Goal: Information Seeking & Learning: Learn about a topic

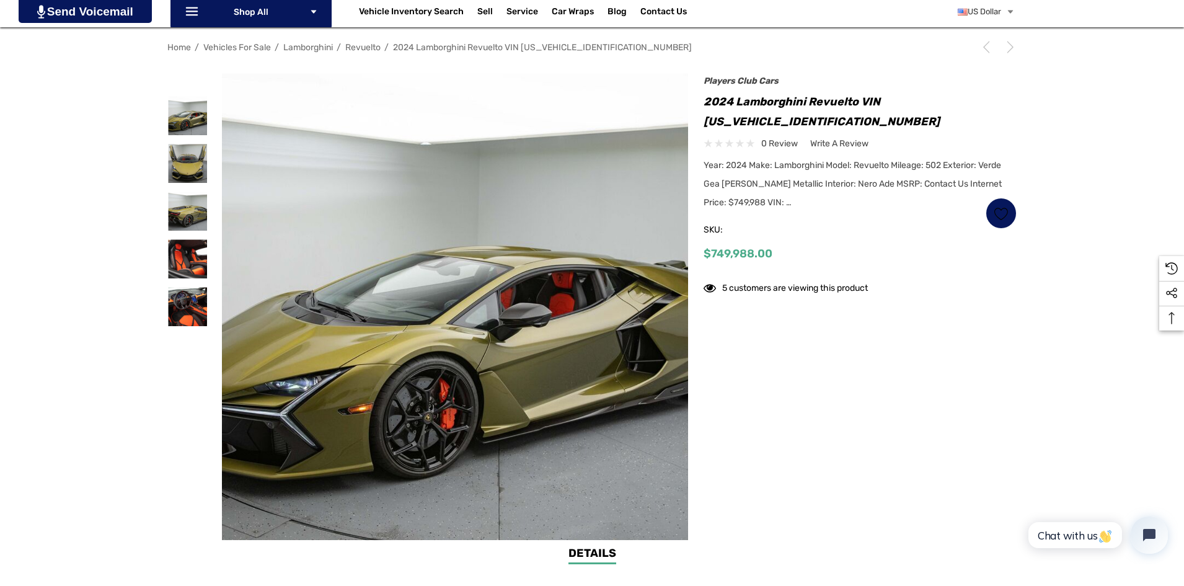
scroll to position [186, 0]
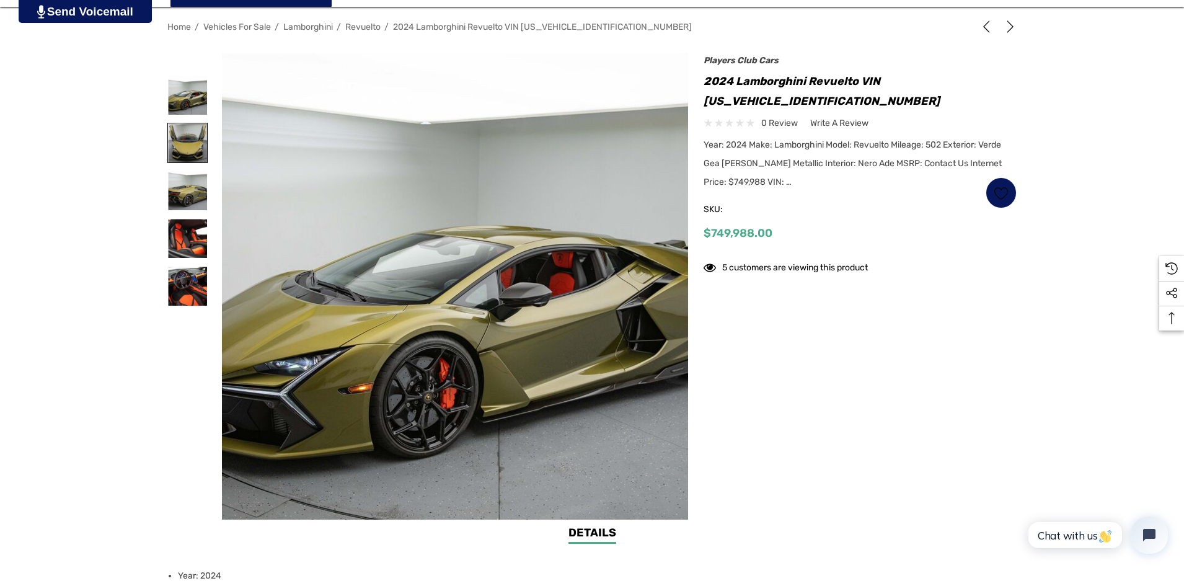
click at [181, 156] on img at bounding box center [187, 142] width 39 height 39
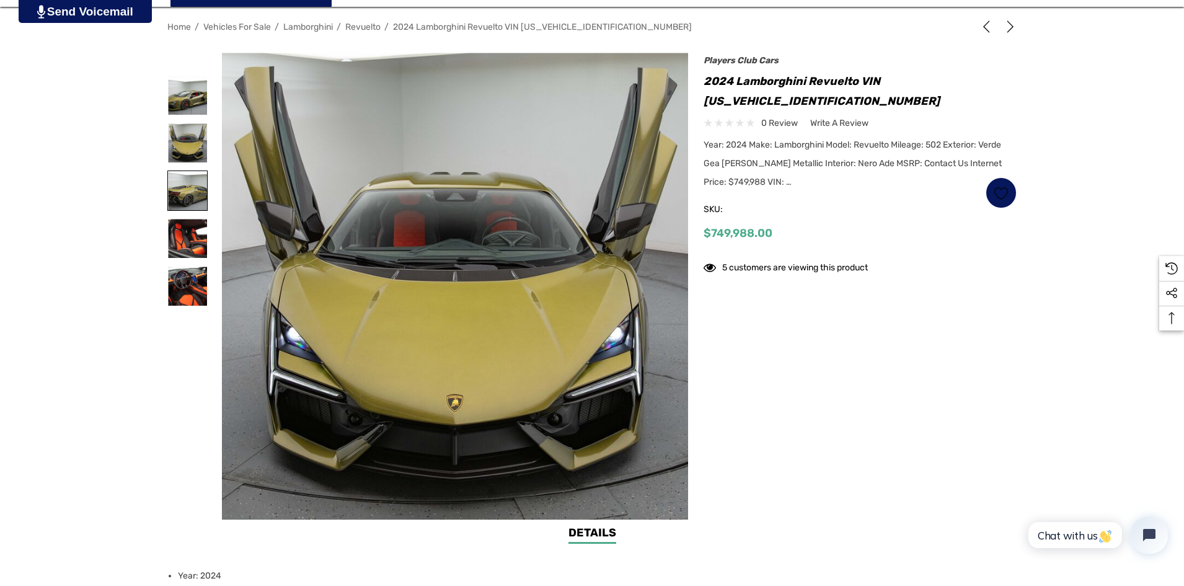
click at [183, 174] on img at bounding box center [187, 190] width 39 height 39
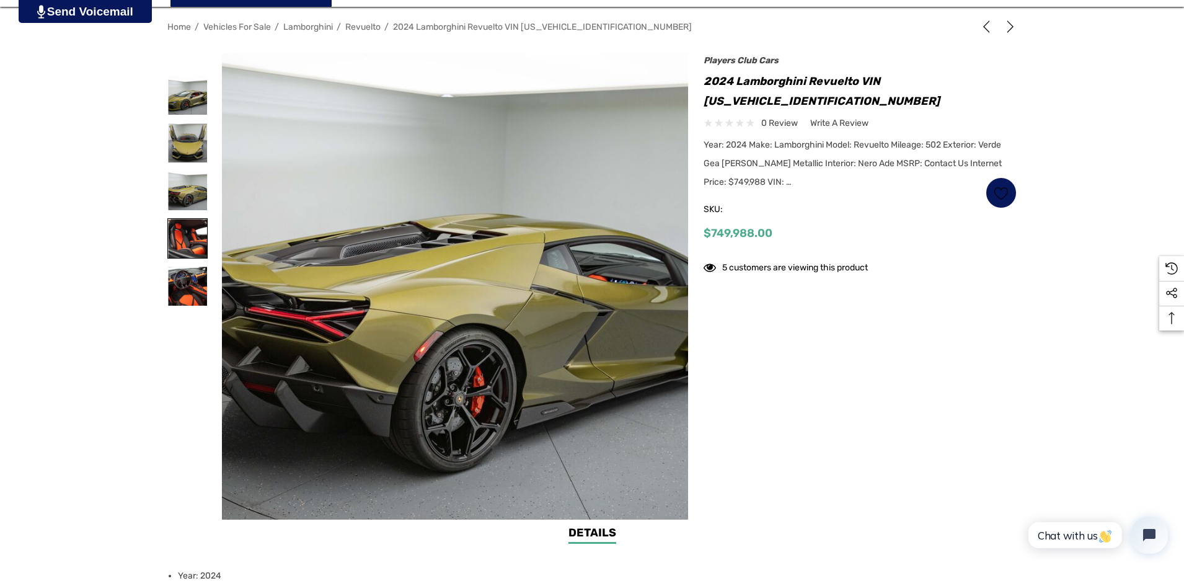
click at [185, 236] on img at bounding box center [187, 238] width 39 height 39
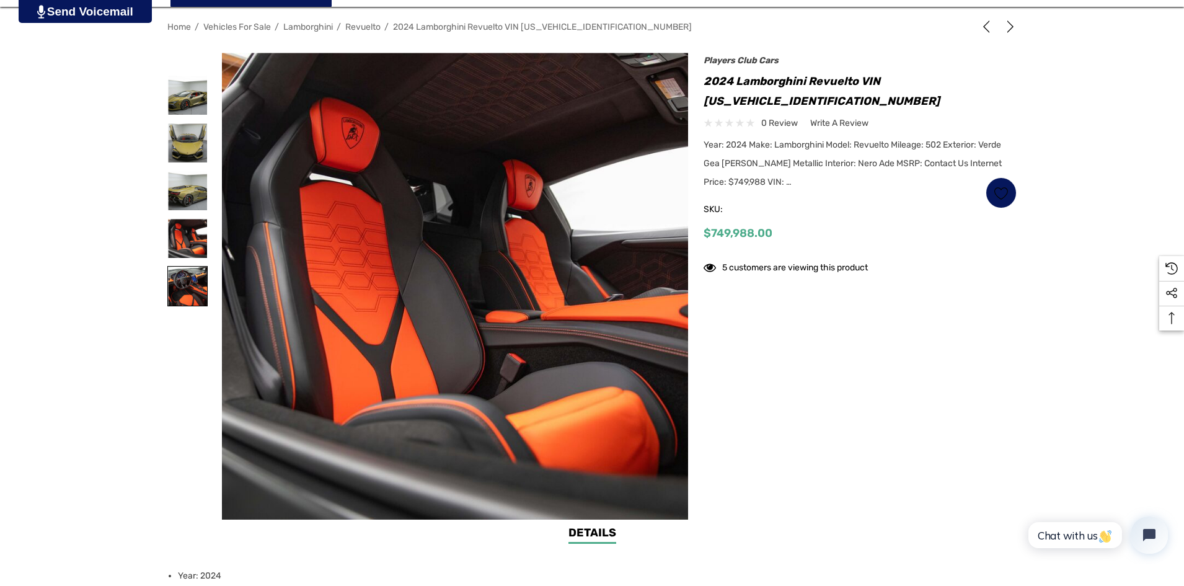
click at [178, 278] on img at bounding box center [187, 285] width 39 height 39
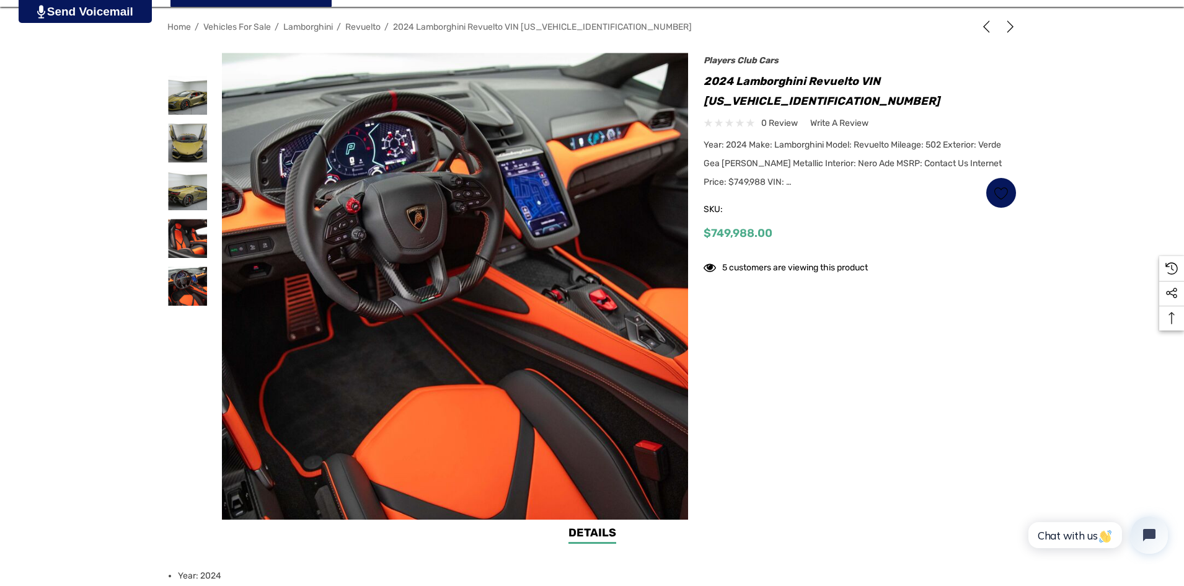
click at [182, 117] on div at bounding box center [187, 95] width 40 height 48
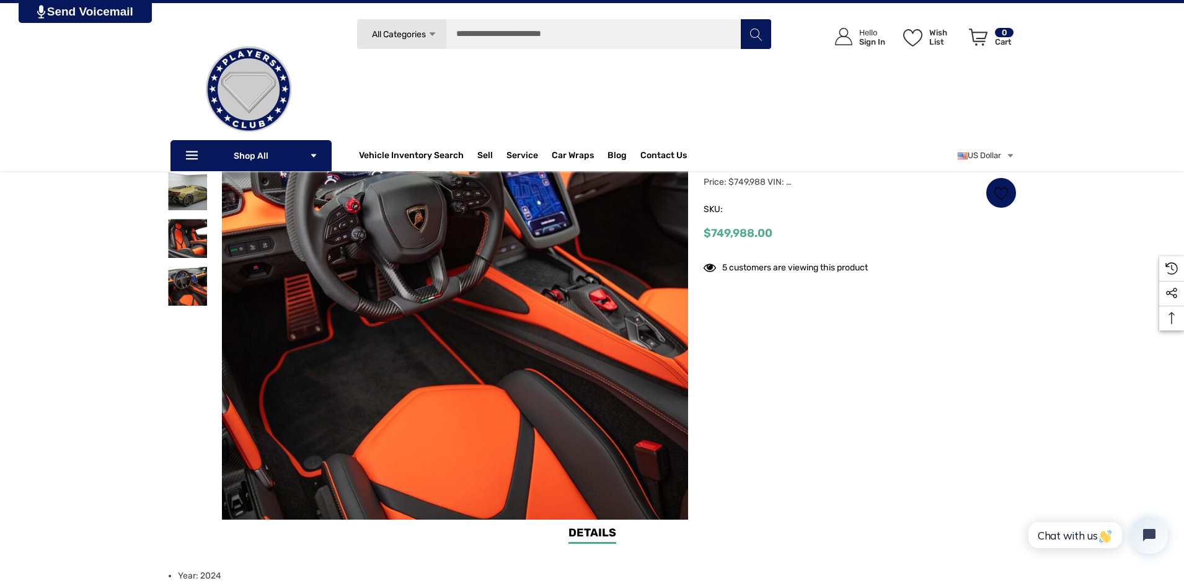
scroll to position [0, 0]
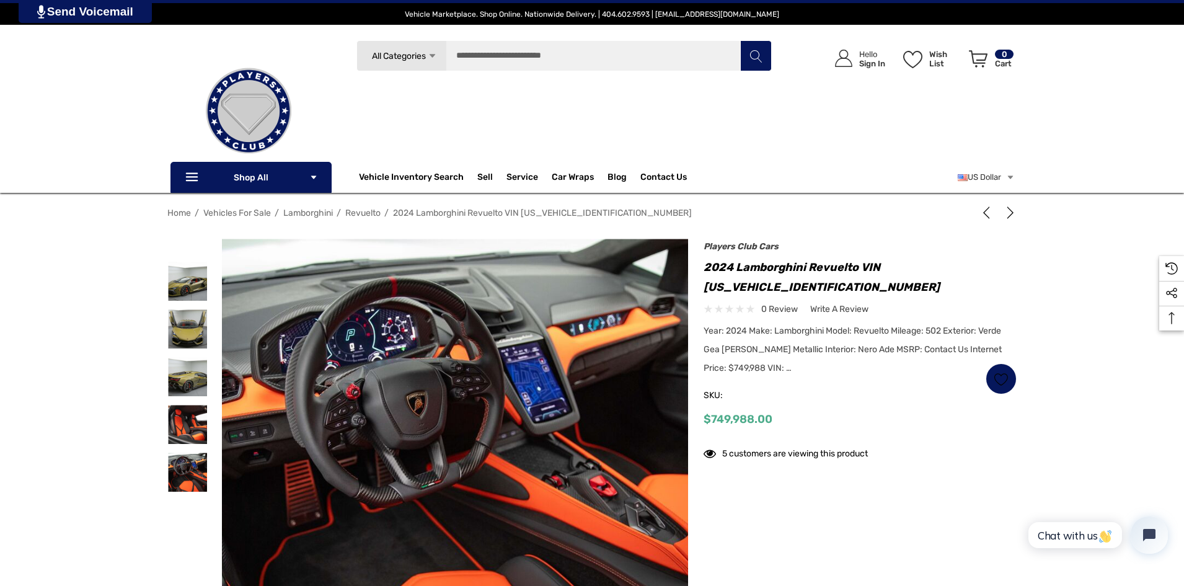
click at [252, 121] on img at bounding box center [249, 111] width 124 height 124
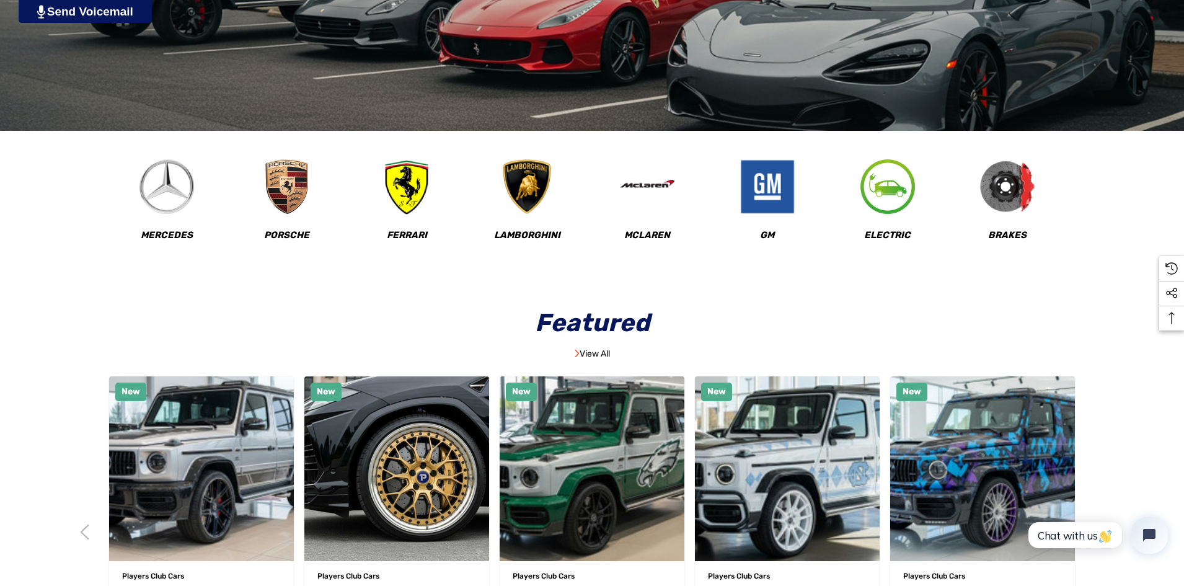
scroll to position [682, 0]
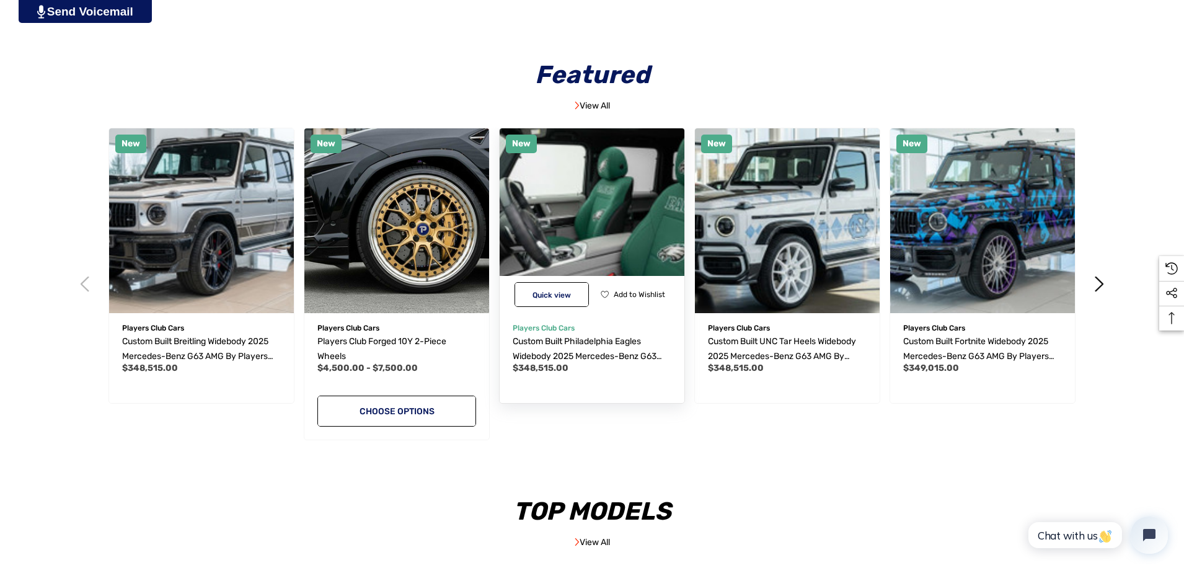
click at [606, 222] on img "Custom Built Philadelphia Eagles Widebody 2025 Mercedes-Benz G63 AMG by Players…" at bounding box center [591, 220] width 203 height 203
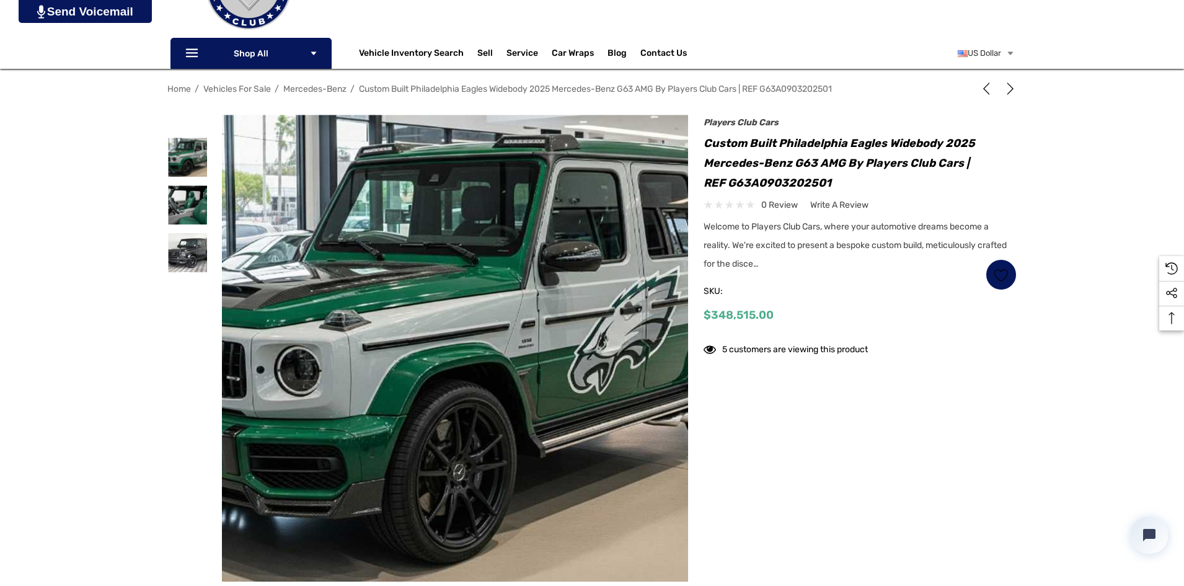
click at [365, 366] on img at bounding box center [517, 350] width 793 height 415
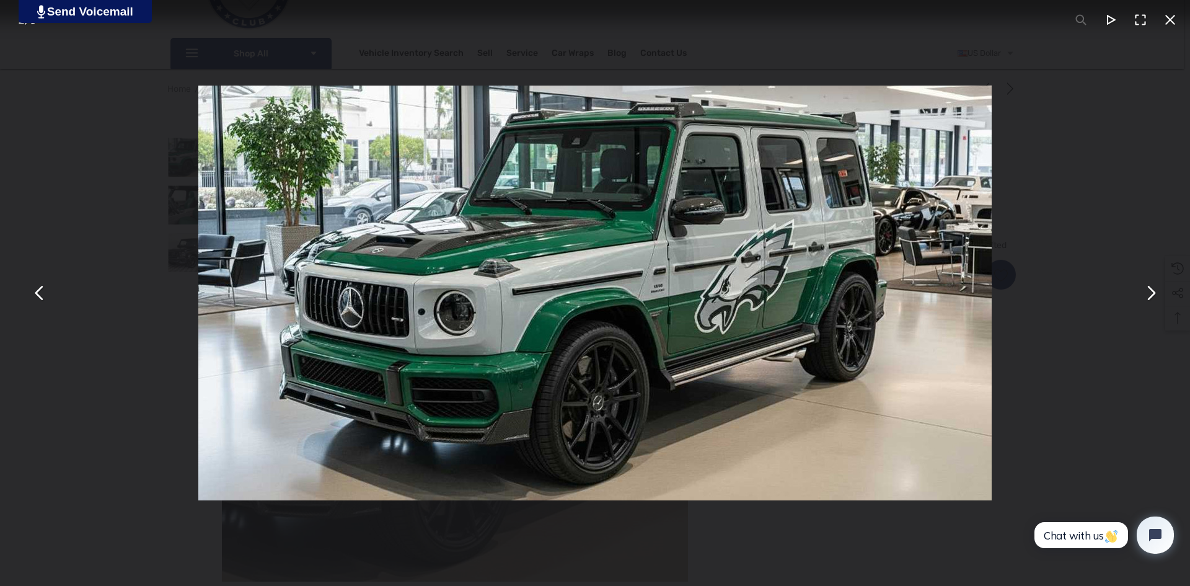
click at [1153, 301] on button "You can close this modal content with the ESC key" at bounding box center [1150, 293] width 30 height 30
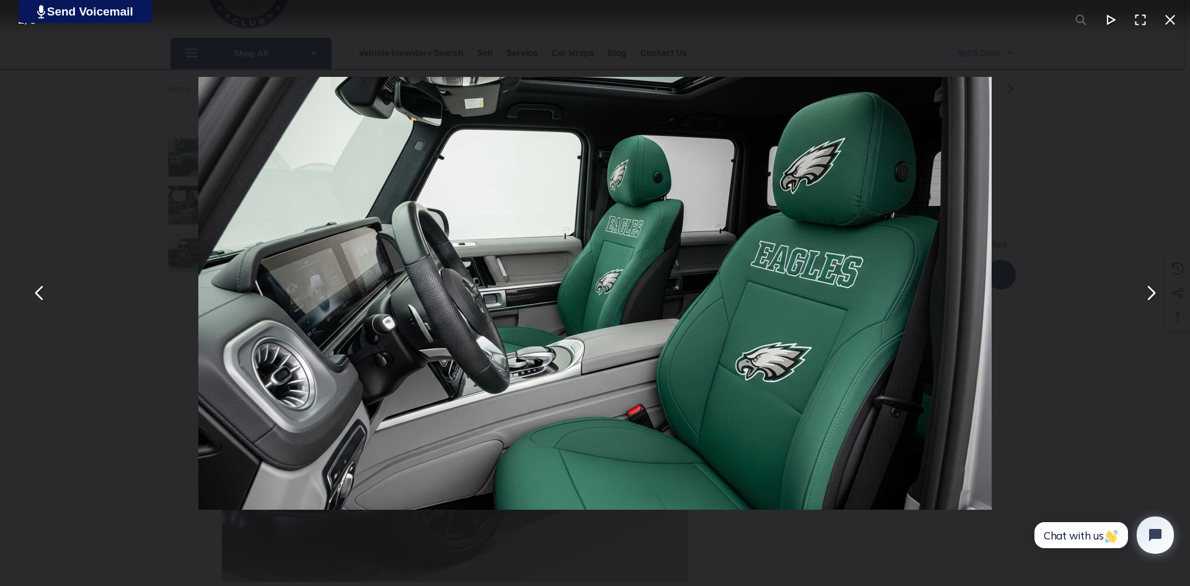
click at [1153, 301] on button "You can close this modal content with the ESC key" at bounding box center [1150, 293] width 30 height 30
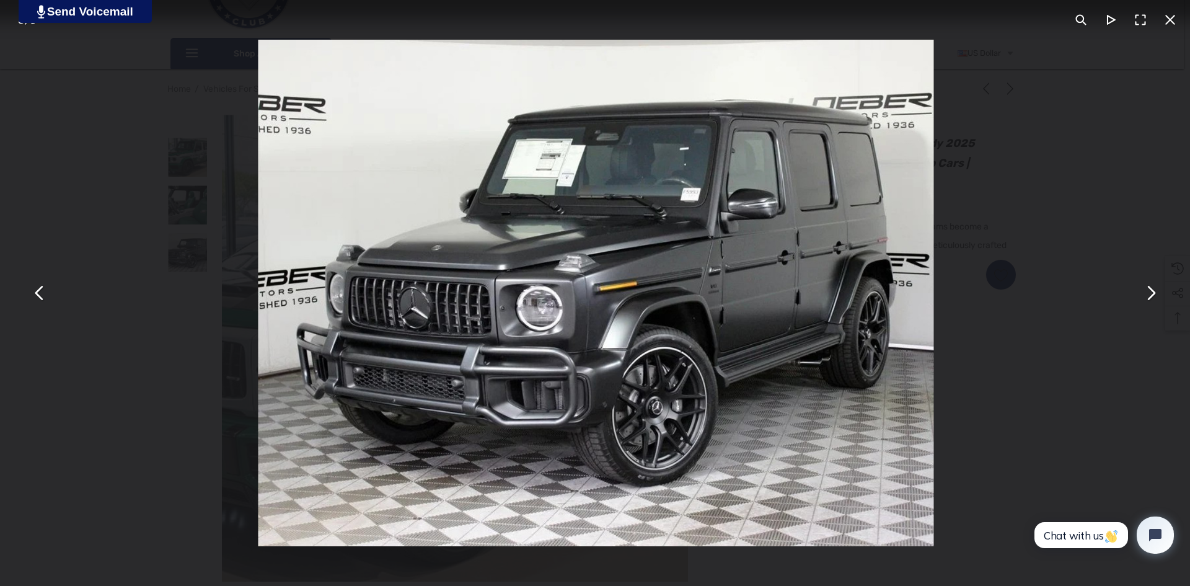
click at [1153, 301] on button "You can close this modal content with the ESC key" at bounding box center [1150, 293] width 30 height 30
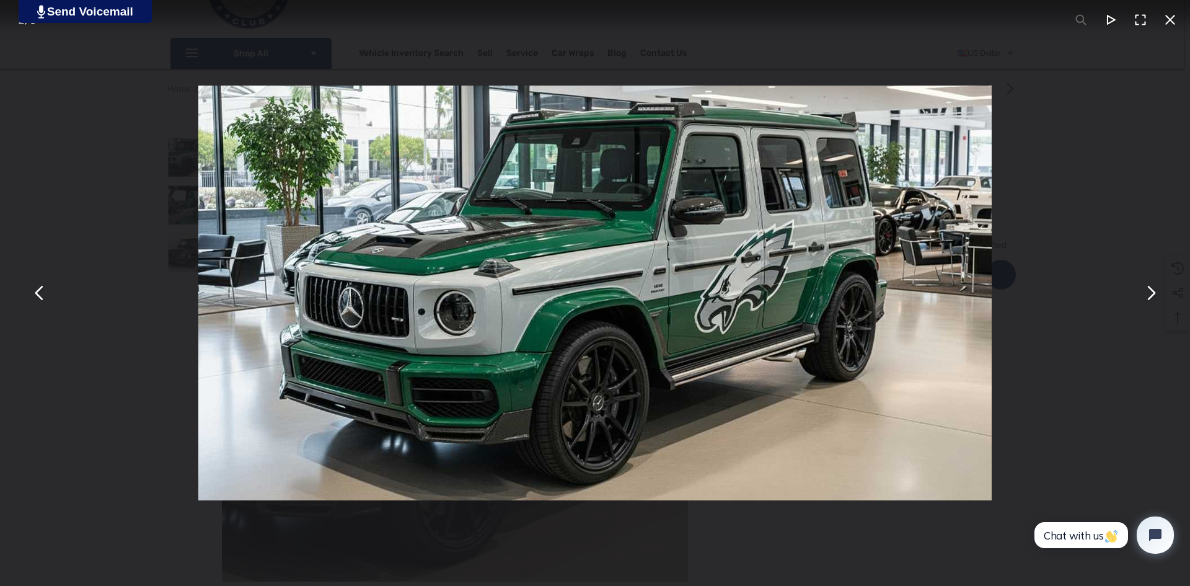
click at [1153, 301] on button "You can close this modal content with the ESC key" at bounding box center [1150, 293] width 30 height 30
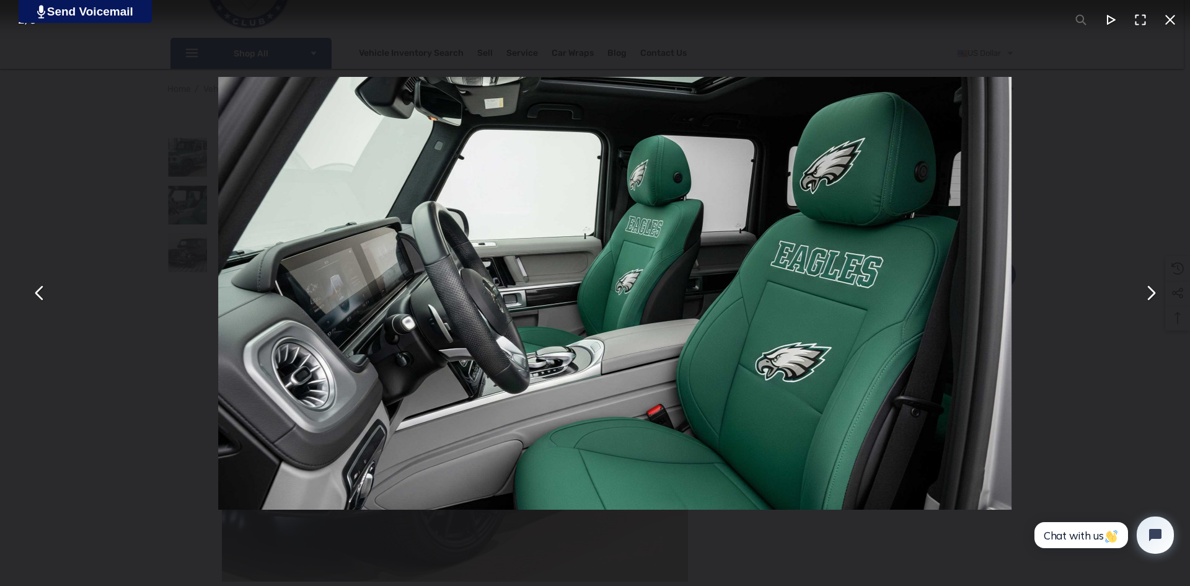
click at [1153, 301] on button "You can close this modal content with the ESC key" at bounding box center [1150, 293] width 30 height 30
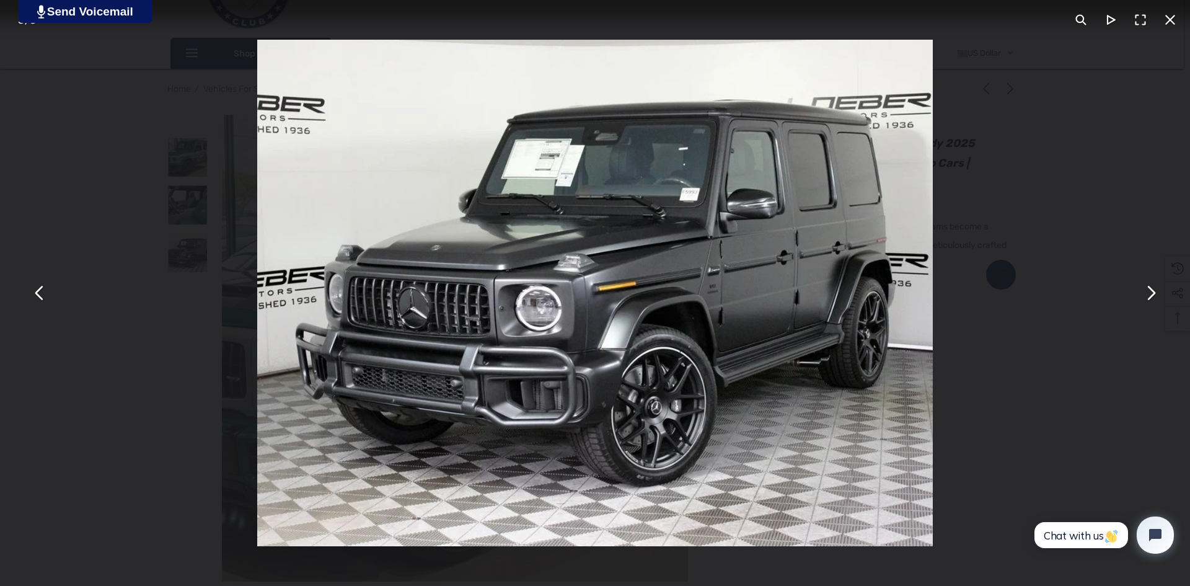
click at [1153, 301] on button "You can close this modal content with the ESC key" at bounding box center [1150, 293] width 30 height 30
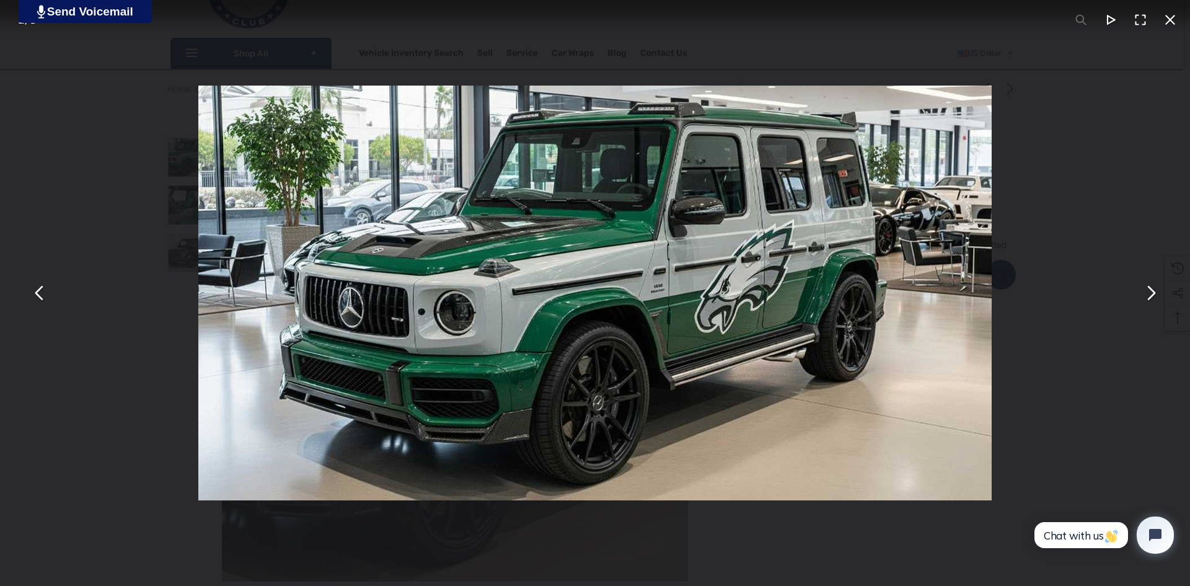
click at [1153, 301] on button "You can close this modal content with the ESC key" at bounding box center [1150, 293] width 30 height 30
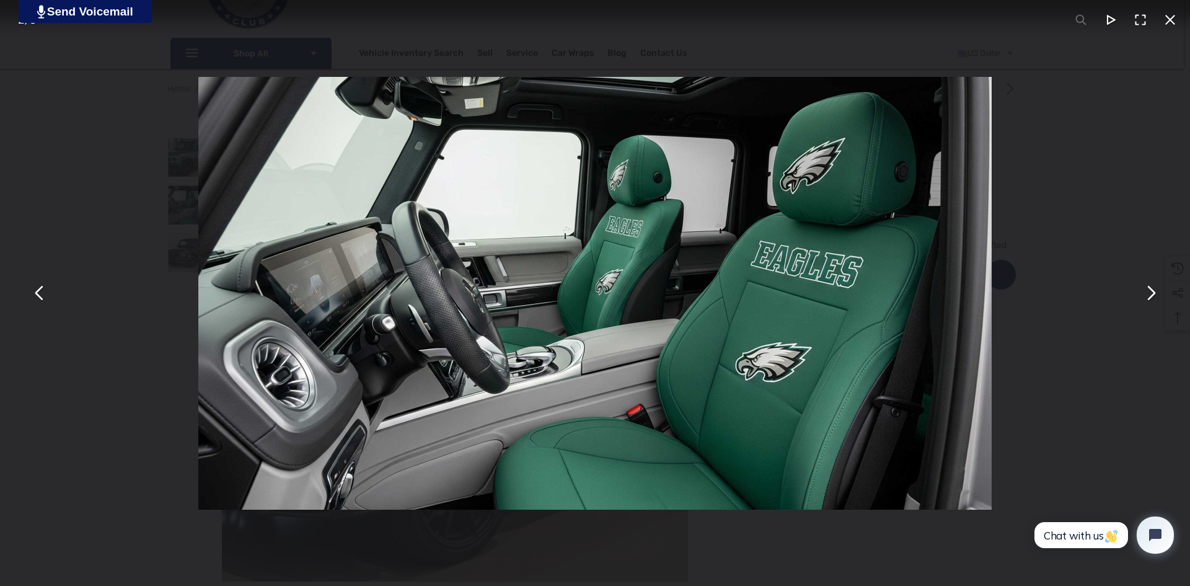
click at [1164, 18] on button "You can close this modal content with the ESC key" at bounding box center [1170, 20] width 30 height 30
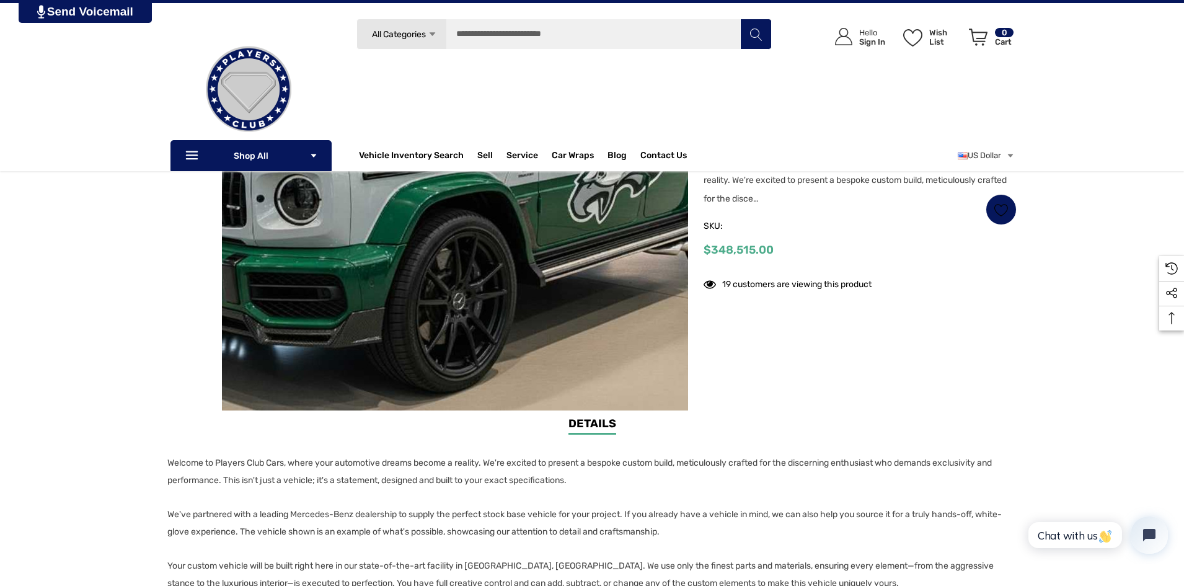
scroll to position [124, 0]
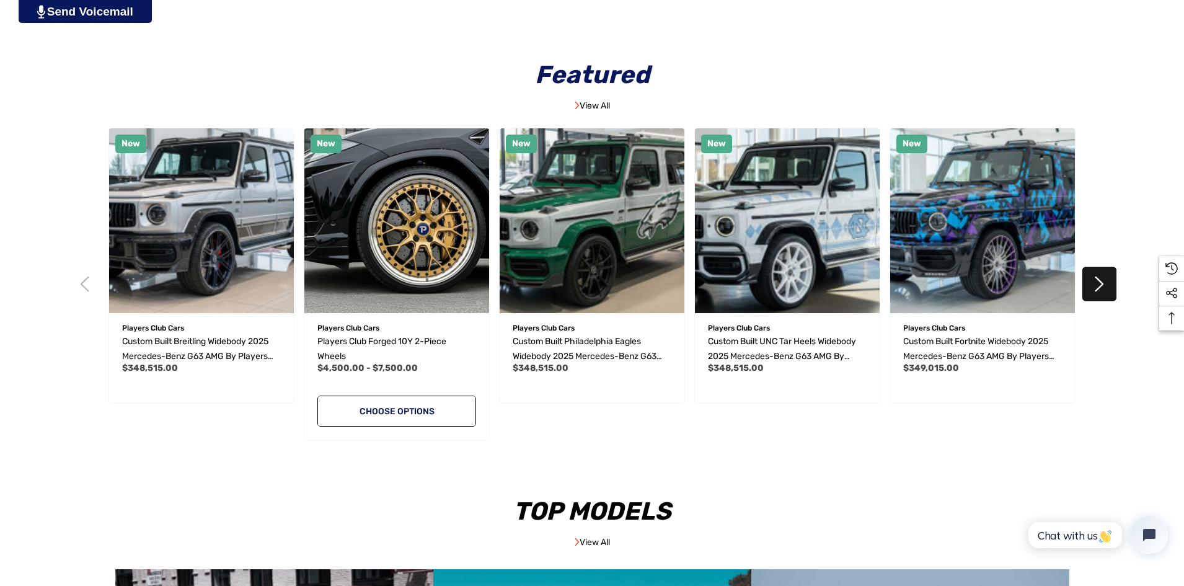
click at [1100, 280] on button "Next" at bounding box center [1099, 284] width 34 height 34
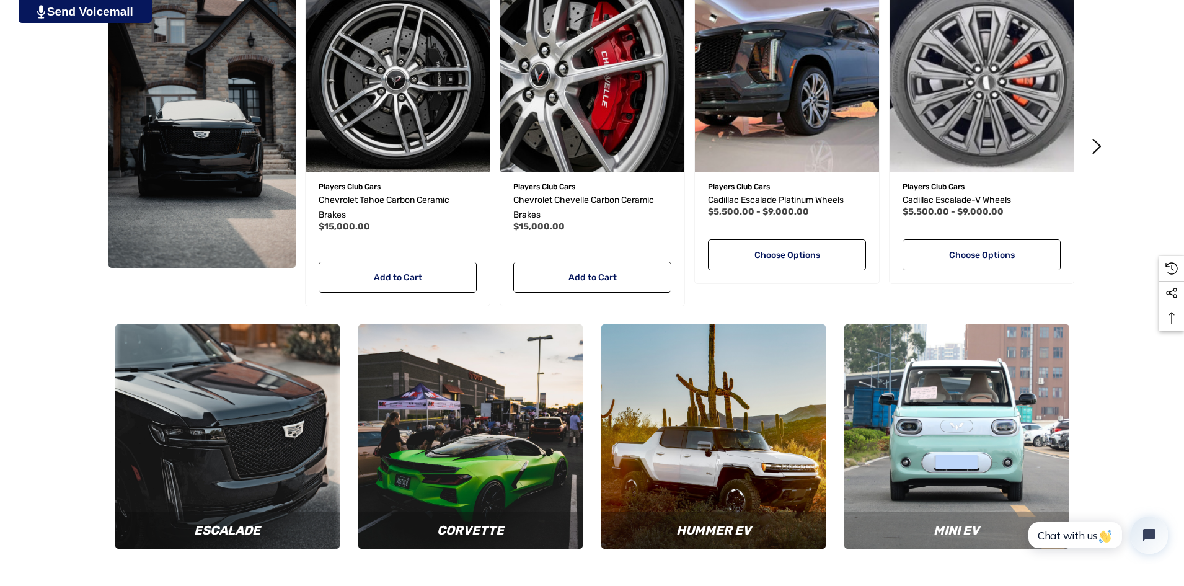
scroll to position [4338, 0]
